Goal: Find contact information

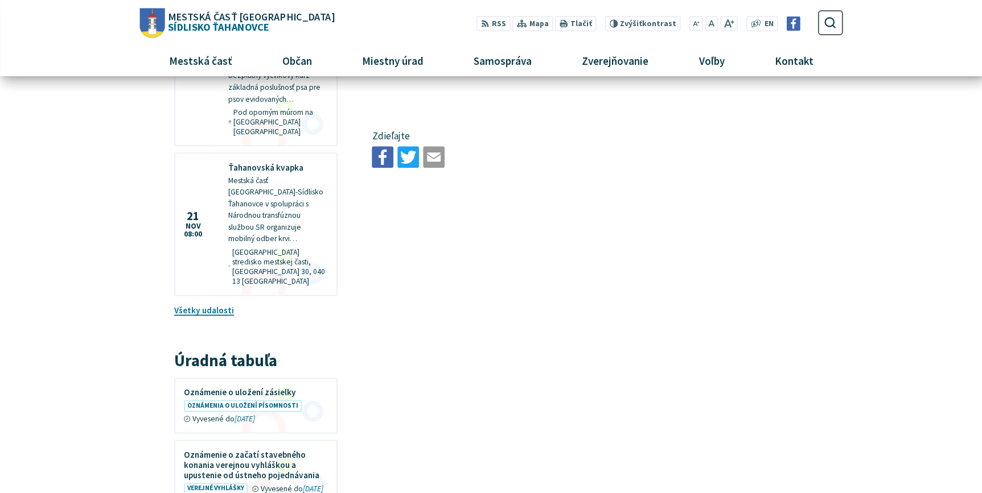
scroll to position [569, 0]
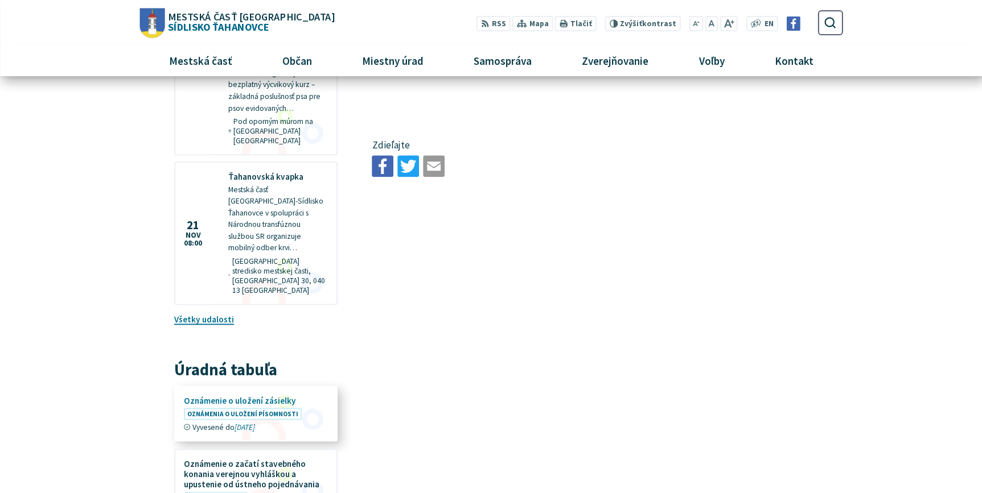
click at [256, 387] on figure at bounding box center [255, 413] width 161 height 53
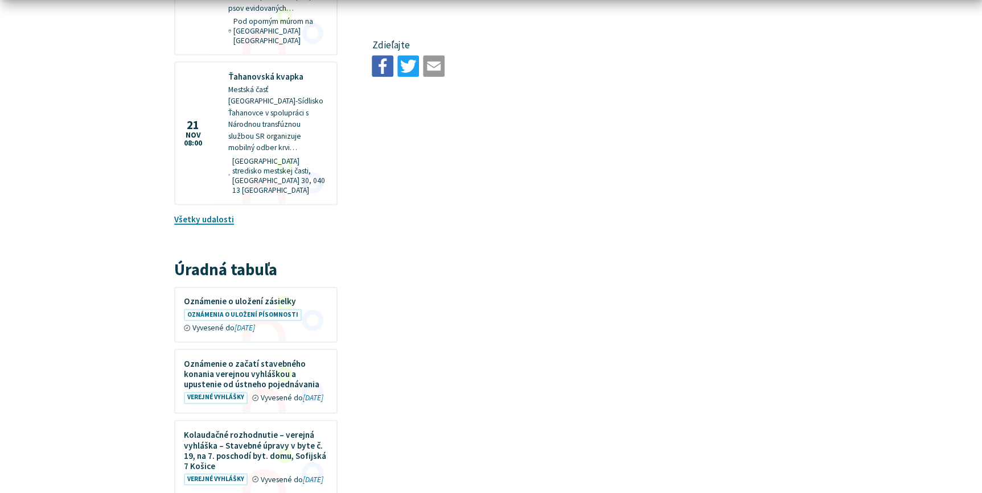
scroll to position [672, 0]
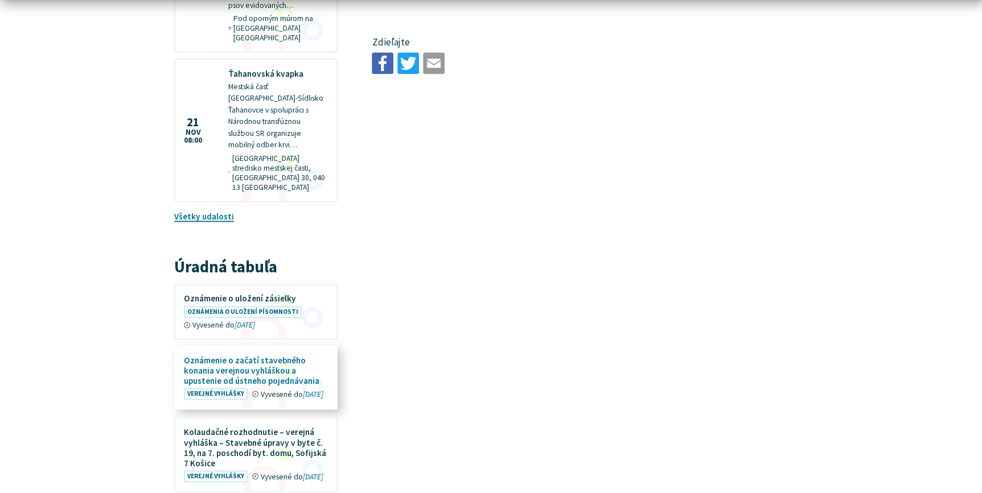
click at [206, 356] on figure at bounding box center [255, 377] width 161 height 62
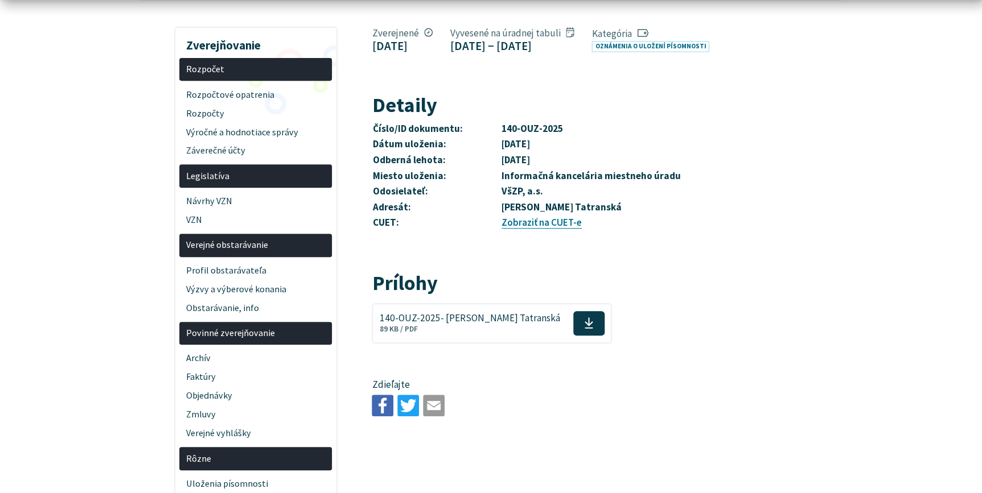
scroll to position [207, 0]
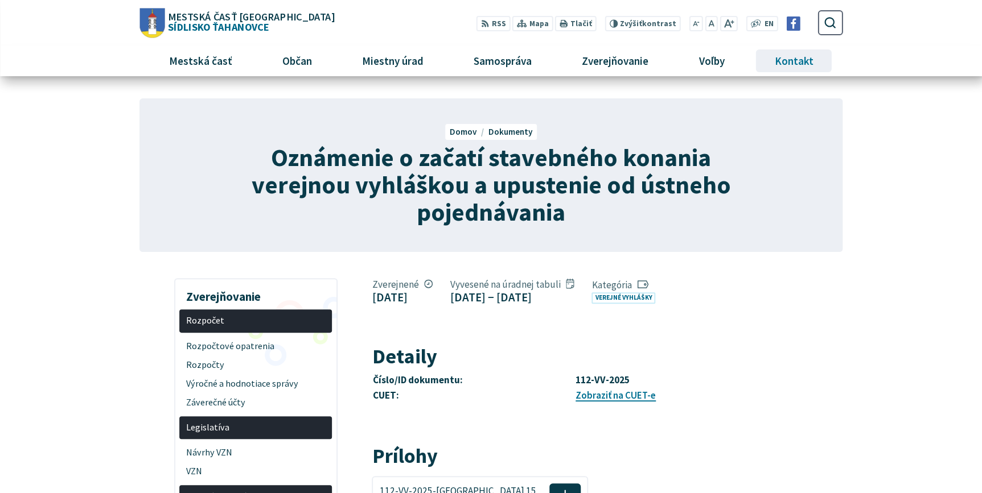
click at [786, 60] on span "Kontakt" at bounding box center [793, 61] width 47 height 31
